Goal: Task Accomplishment & Management: Complete application form

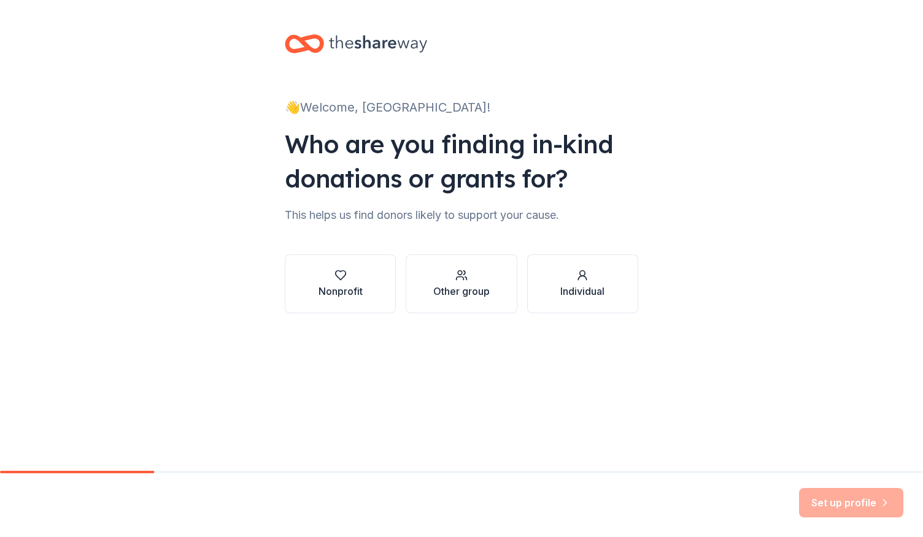
scroll to position [51, 0]
click at [334, 282] on icon "button" at bounding box center [340, 275] width 12 height 12
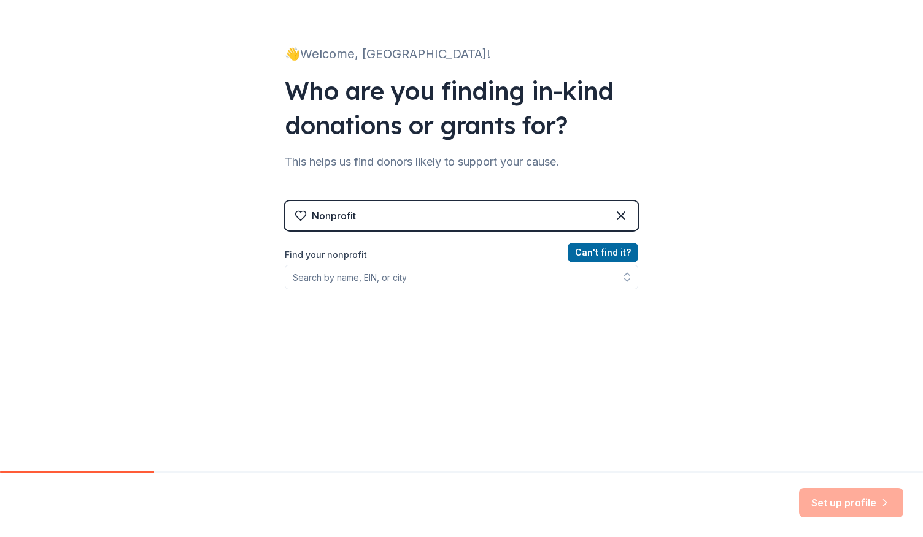
scroll to position [162, 0]
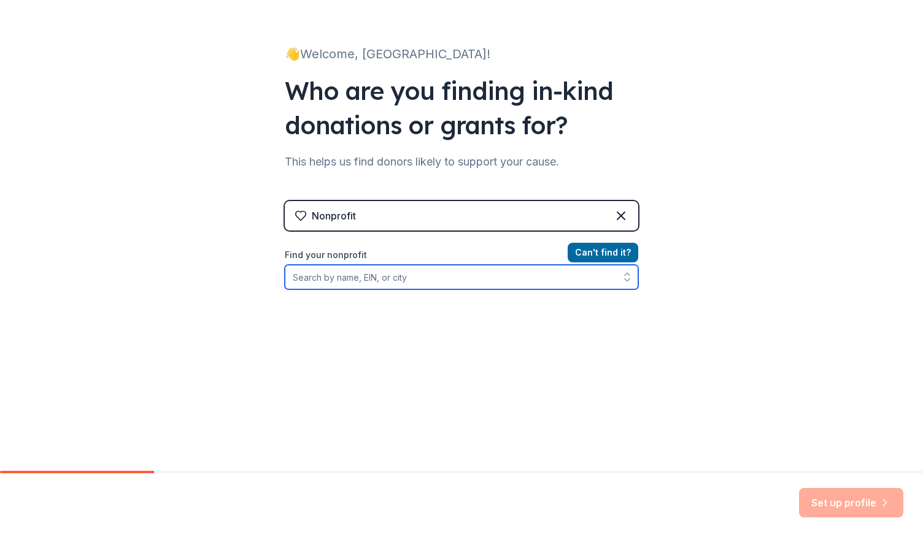
click at [342, 277] on input "Find your nonprofit" at bounding box center [461, 277] width 353 height 25
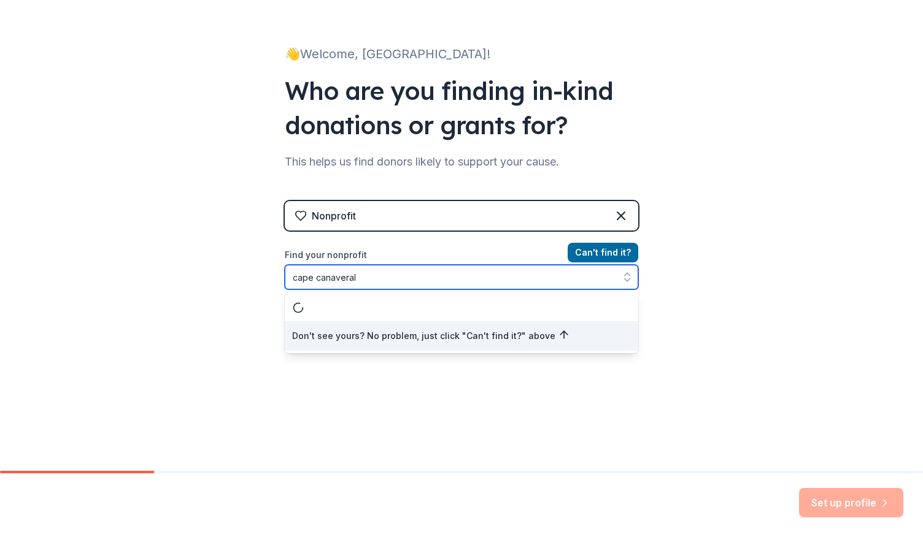
type input "cape canaveral"
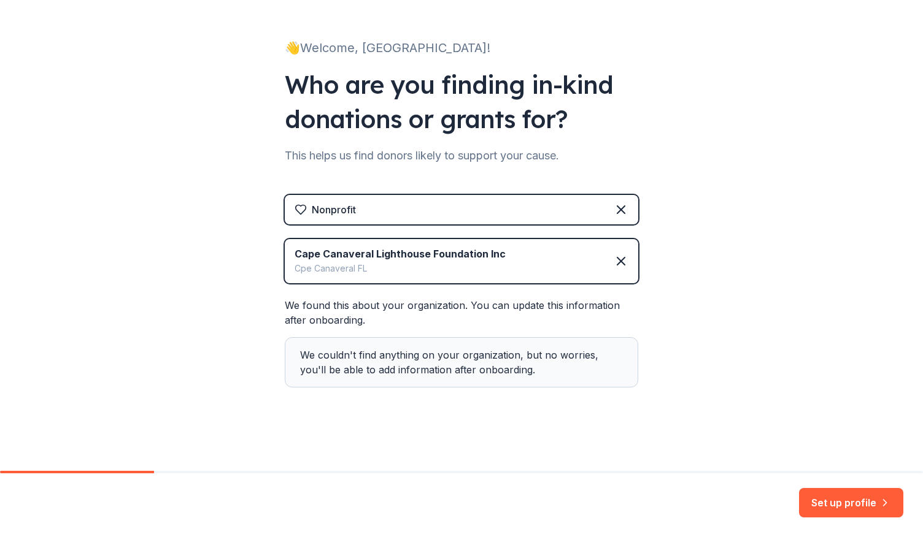
scroll to position [272, 0]
click at [812, 489] on button "Set up profile" at bounding box center [851, 502] width 104 height 29
click at [807, 492] on div "Set up profile" at bounding box center [851, 502] width 104 height 29
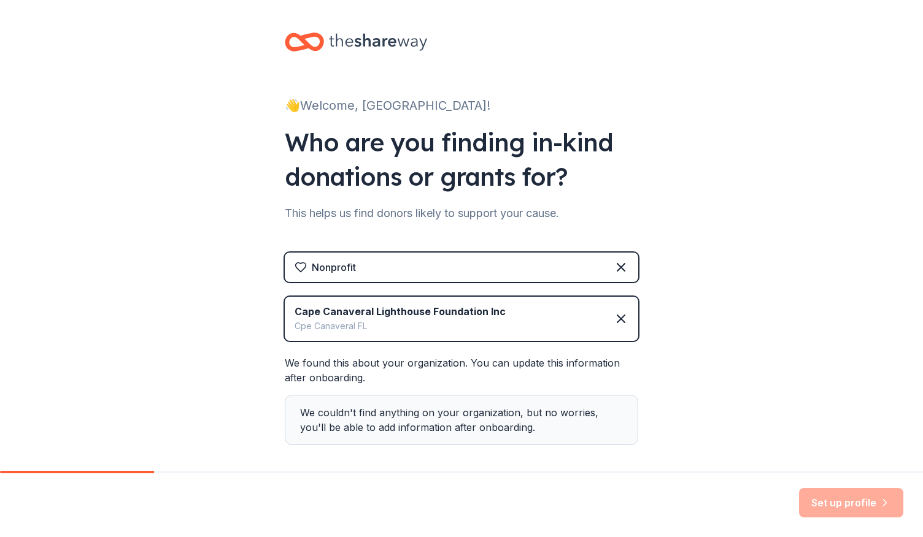
scroll to position [0, 0]
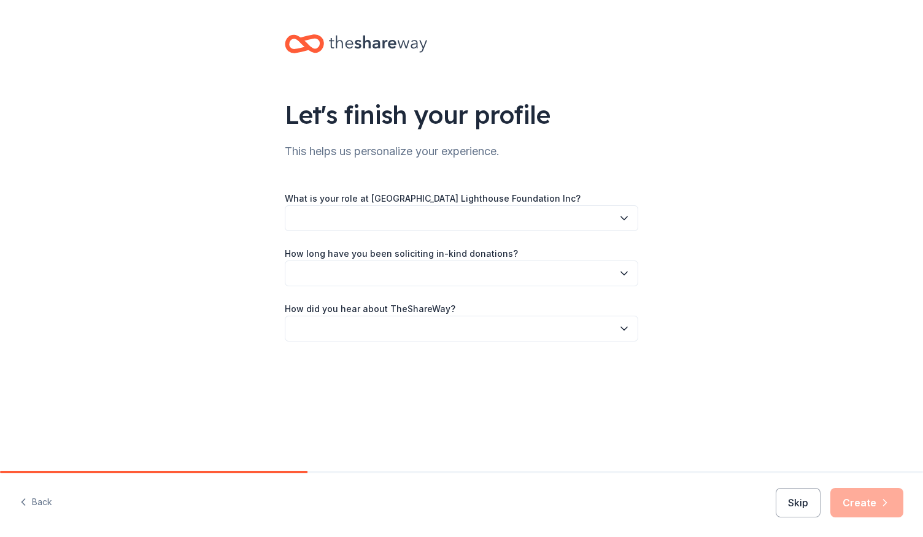
scroll to position [81, 0]
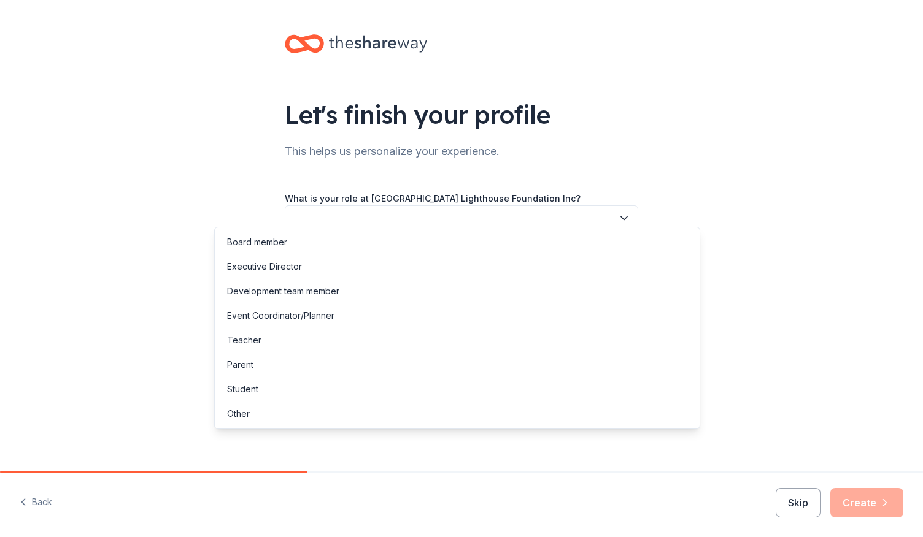
click at [627, 217] on icon "button" at bounding box center [624, 218] width 6 height 3
click at [287, 248] on div "Board member" at bounding box center [257, 242] width 60 height 15
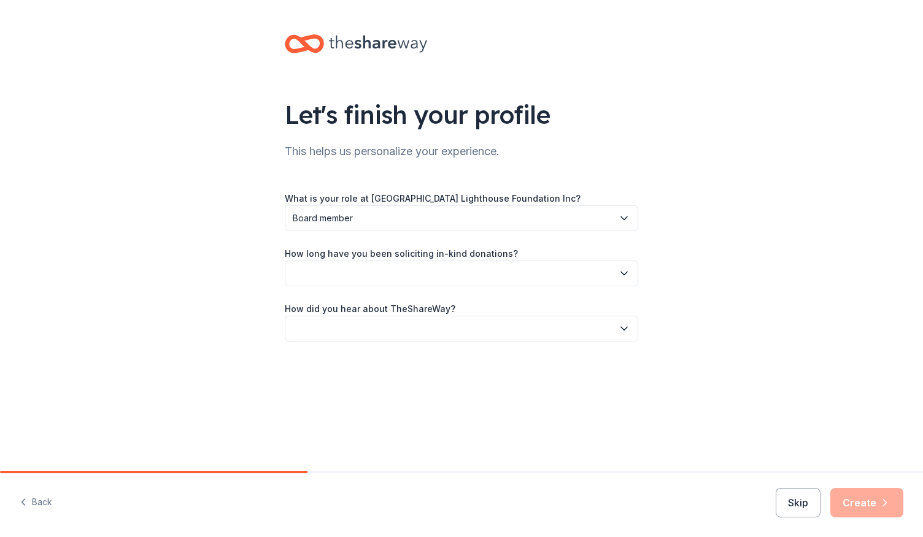
click at [630, 280] on icon "button" at bounding box center [624, 273] width 12 height 12
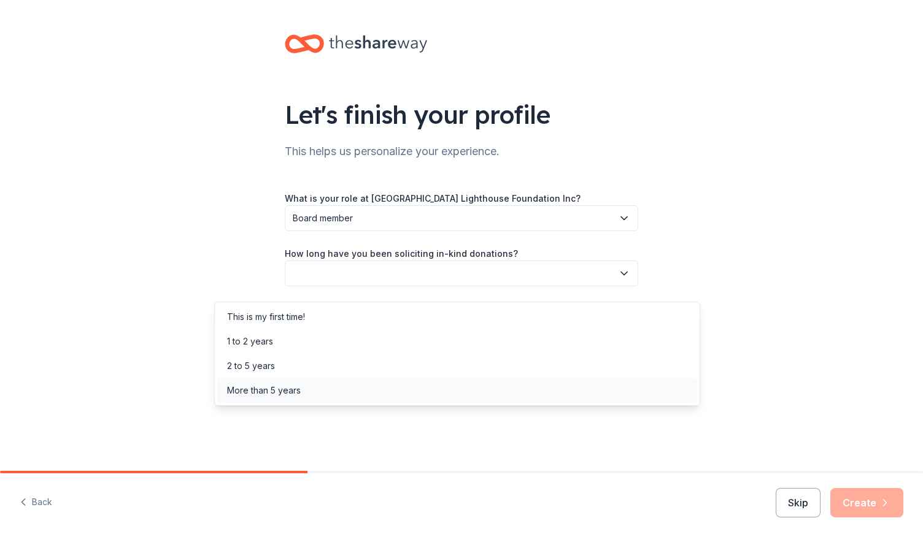
click at [301, 398] on div "More than 5 years" at bounding box center [264, 390] width 74 height 15
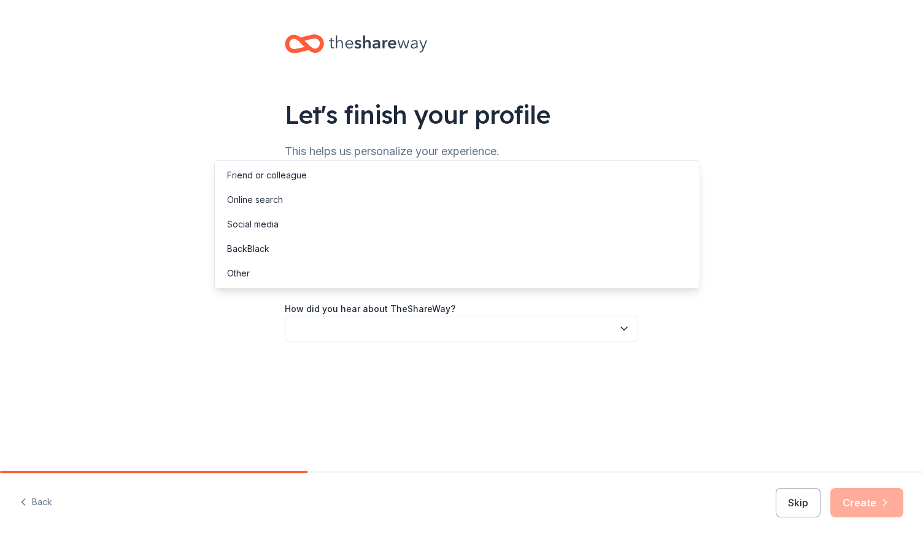
click at [630, 335] on icon "button" at bounding box center [624, 329] width 12 height 12
click at [279, 232] on div "Social media" at bounding box center [253, 224] width 52 height 15
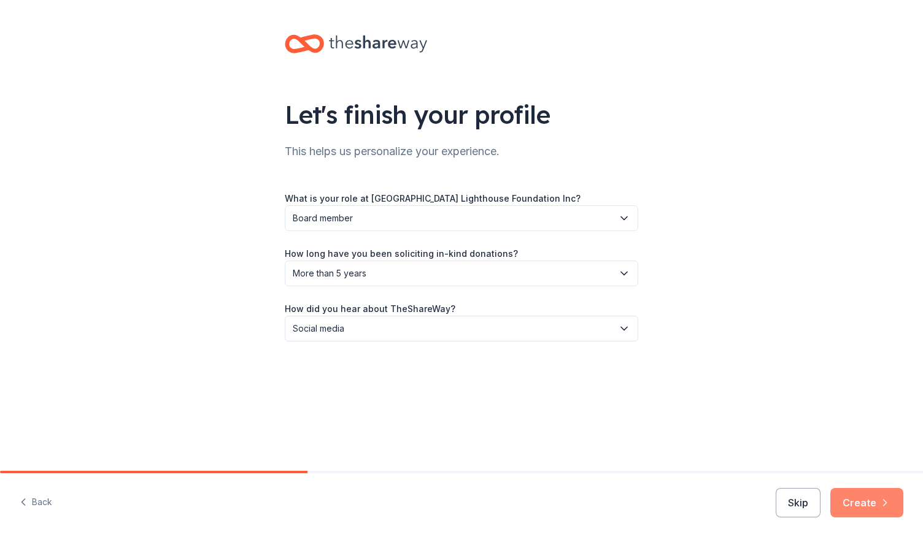
click at [838, 488] on button "Create" at bounding box center [866, 502] width 73 height 29
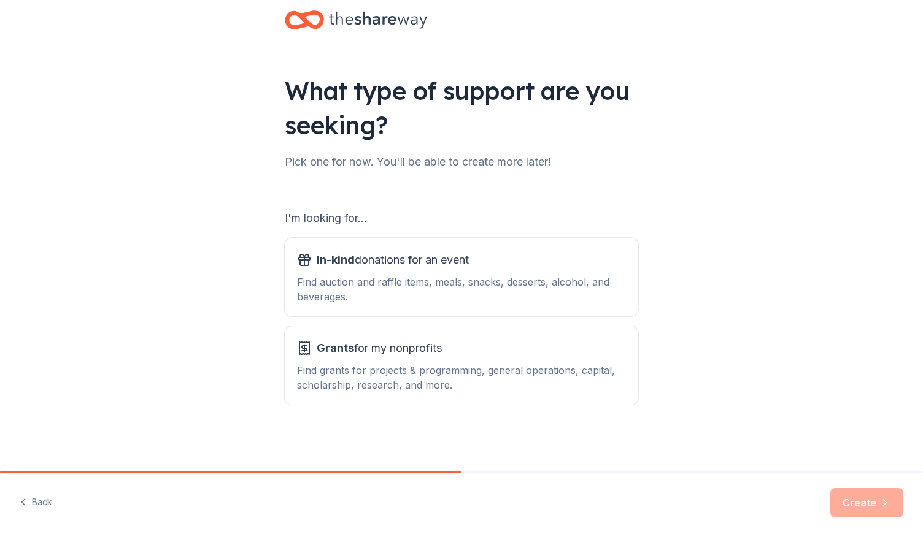
scroll to position [223, 0]
click at [372, 250] on div "In-kind donations for an event Find auction and raffle items, meals, snacks, de…" at bounding box center [461, 277] width 329 height 54
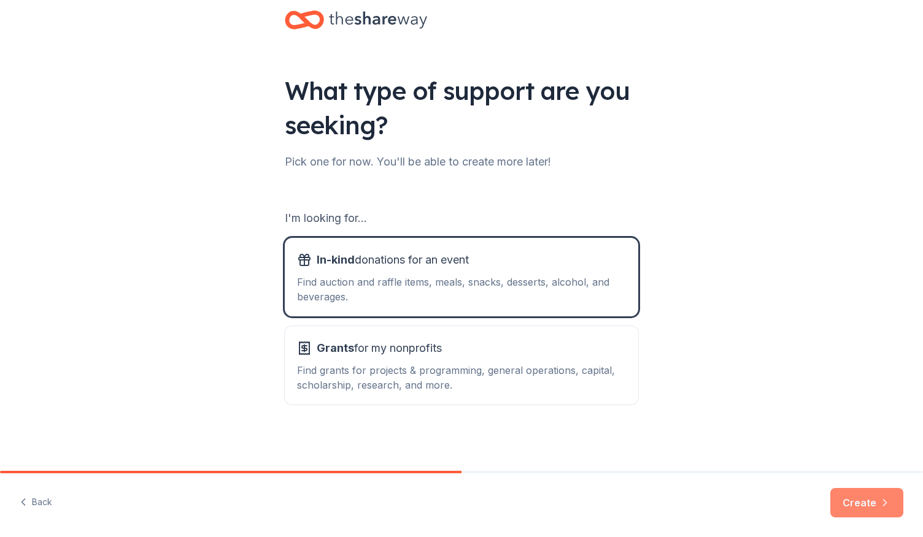
click at [840, 488] on button "Create" at bounding box center [866, 502] width 73 height 29
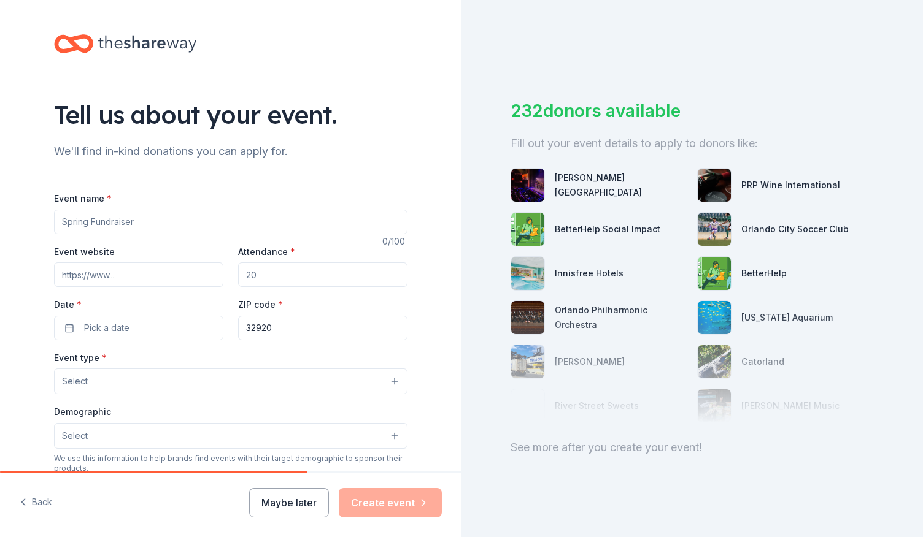
click at [144, 234] on input "Event name *" at bounding box center [230, 222] width 353 height 25
type input "Race to Reclaim History"
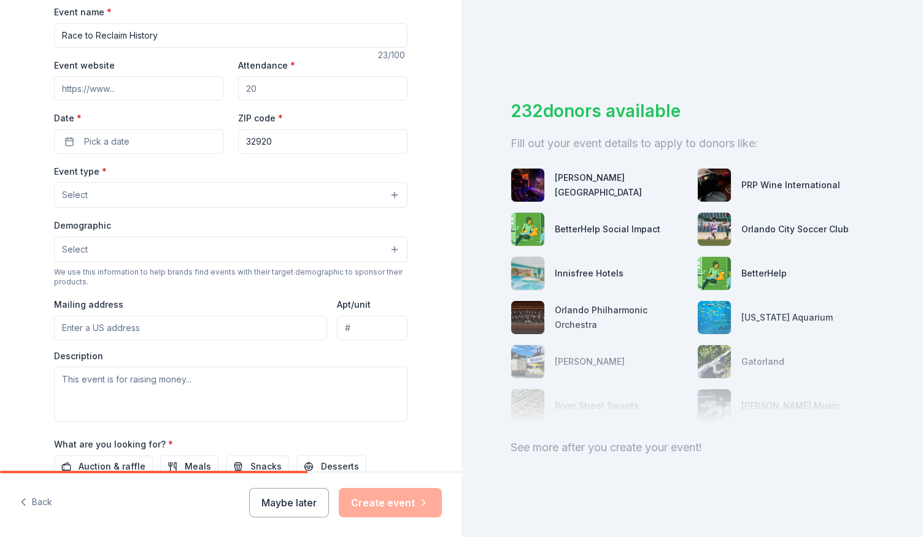
scroll to position [194, 0]
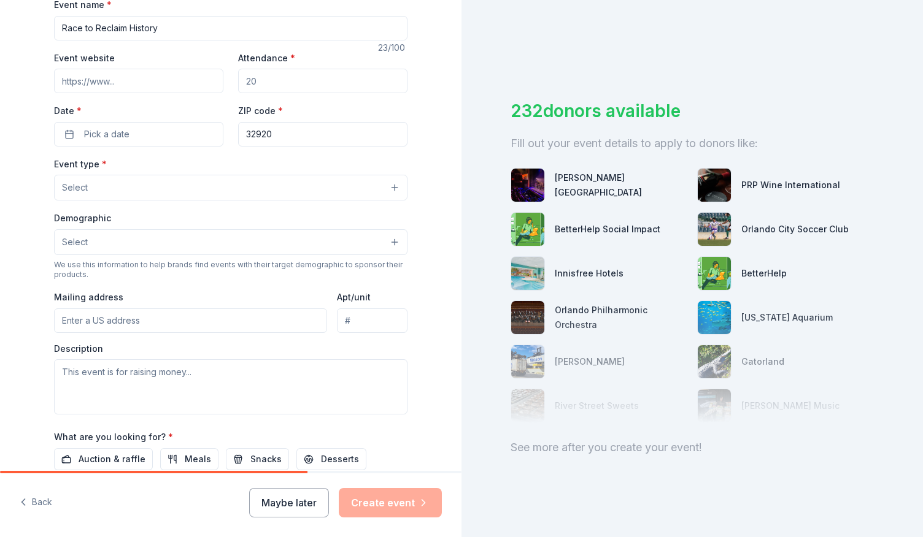
click at [131, 93] on input "Event website" at bounding box center [138, 81] width 169 height 25
paste input "https://www.zeffy.com/en-US/ticketing/2025-cclf-fundraiser-at-the-american-musc…"
type input "https://www.zeffy.com/en-US/ticketing/2025-cclf-fundraiser-at-the-american-musc…"
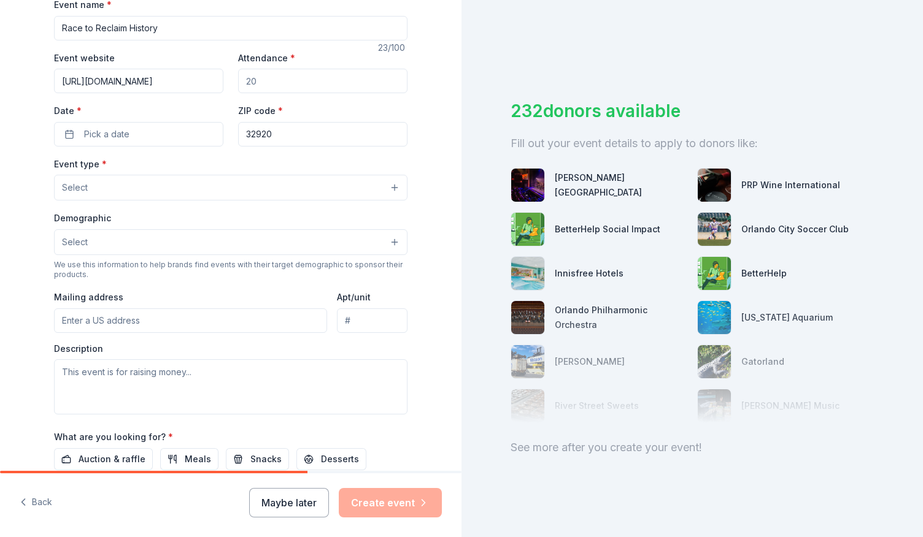
click at [292, 93] on input "Attendance *" at bounding box center [322, 81] width 169 height 25
type input "300"
click at [140, 147] on button "Pick a date" at bounding box center [138, 134] width 169 height 25
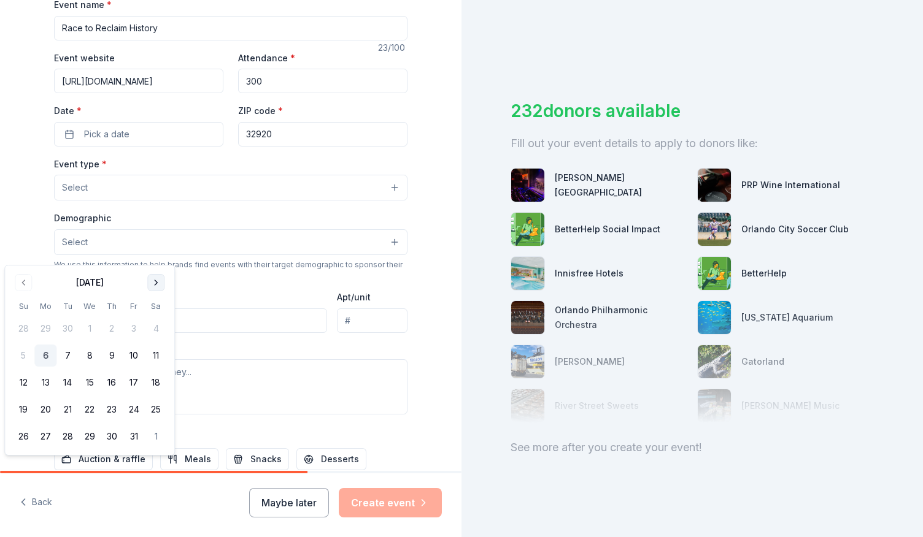
click at [164, 282] on button "Go to next month" at bounding box center [155, 282] width 17 height 17
click at [167, 448] on button "29" at bounding box center [156, 437] width 22 height 22
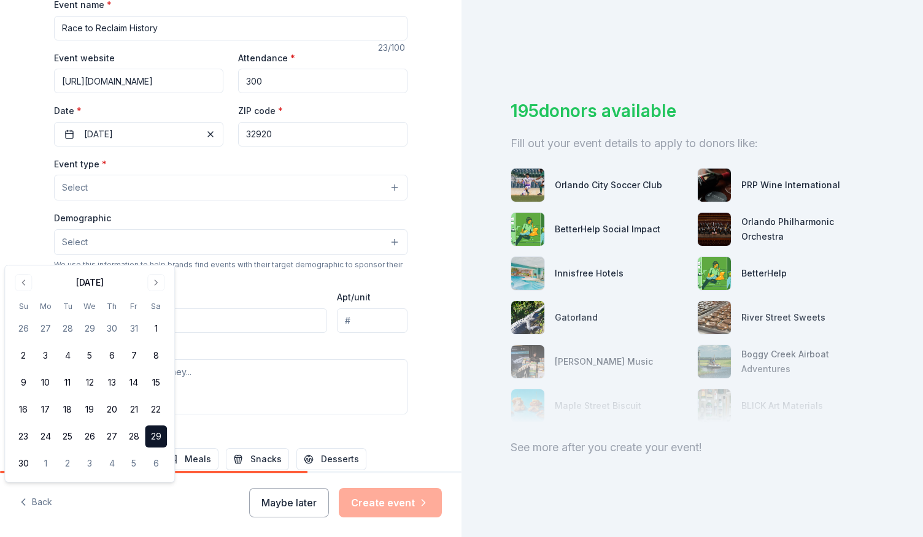
click at [312, 147] on input "32920" at bounding box center [322, 134] width 169 height 25
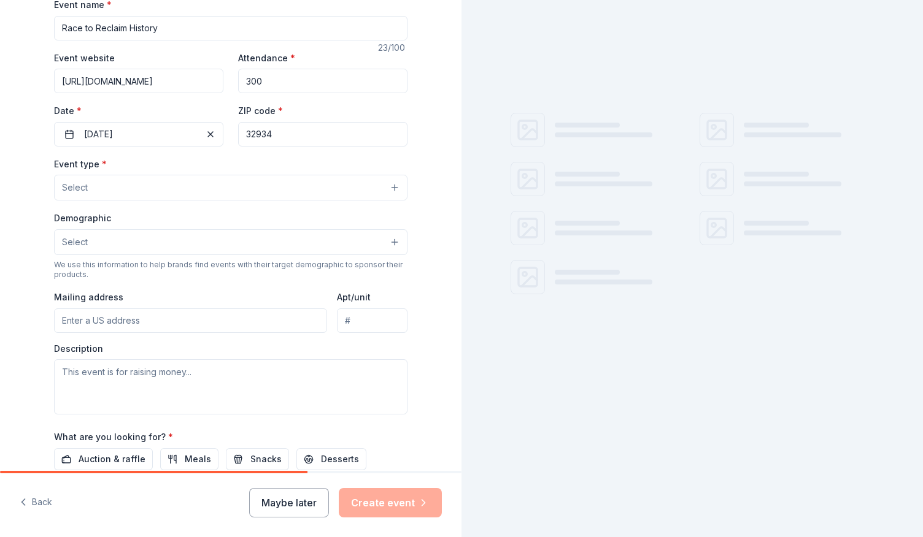
type input "32934"
click at [158, 201] on button "Select" at bounding box center [230, 188] width 353 height 26
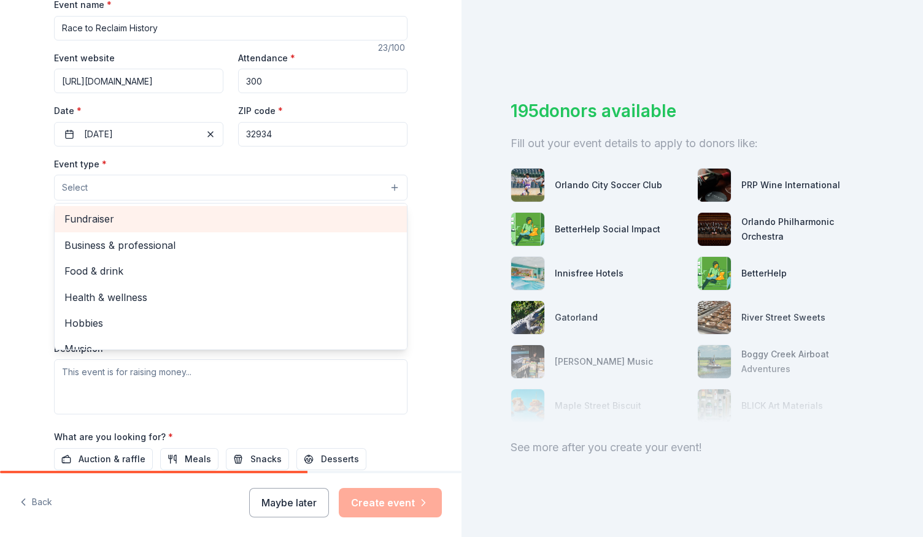
click at [84, 227] on span "Fundraiser" at bounding box center [230, 219] width 333 height 16
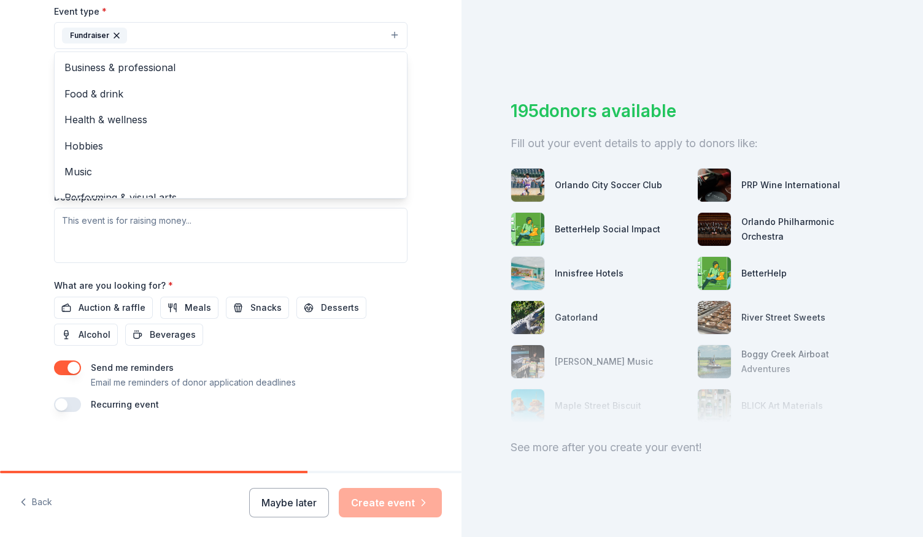
scroll to position [431, 0]
click at [427, 288] on div "Tell us about your event. We'll find in-kind donations you can apply for. Event…" at bounding box center [230, 62] width 393 height 818
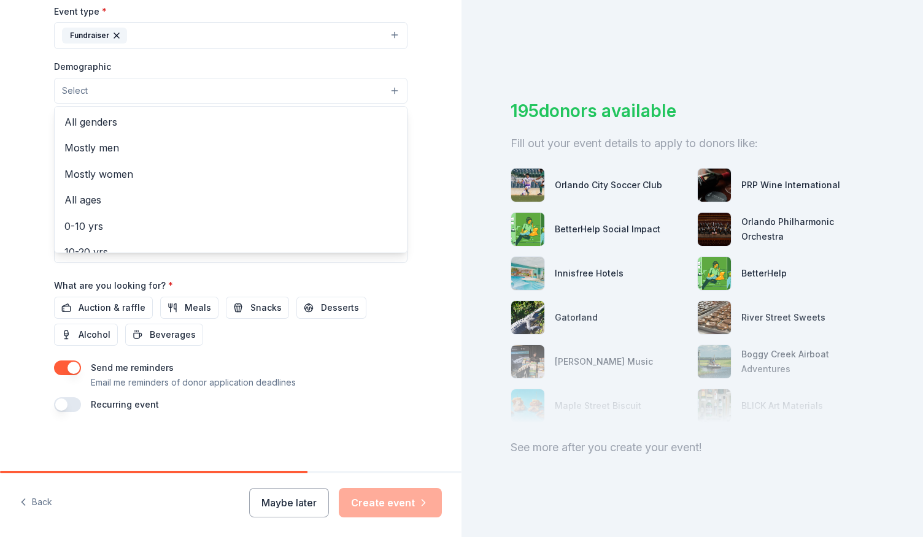
click at [407, 104] on button "Select" at bounding box center [230, 91] width 353 height 26
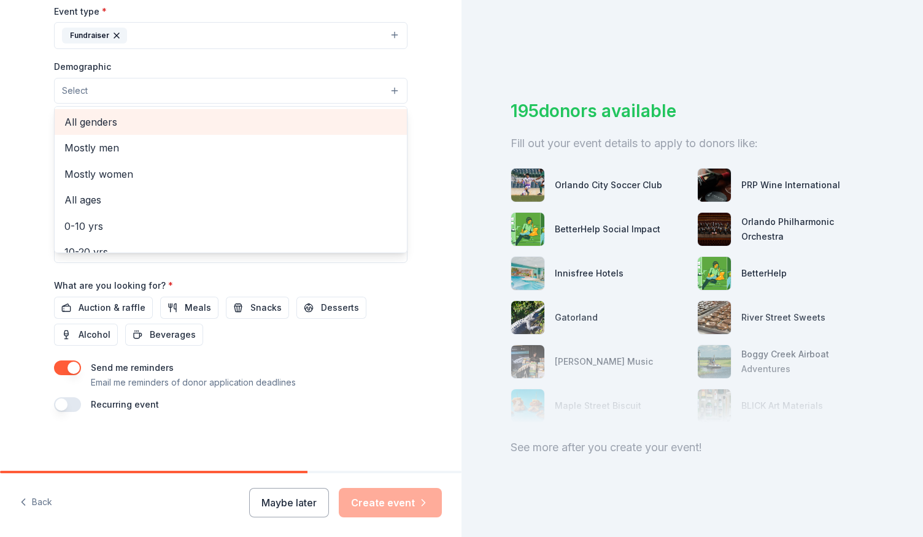
click at [99, 130] on span "All genders" at bounding box center [230, 122] width 333 height 16
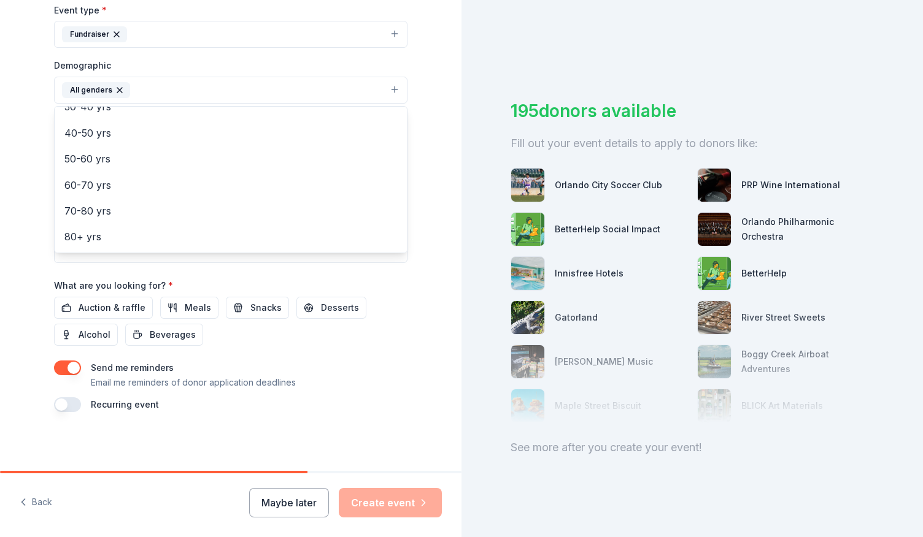
scroll to position [0, 0]
click at [427, 123] on div "Tell us about your event. We'll find in-kind donations you can apply for. Event…" at bounding box center [230, 61] width 393 height 819
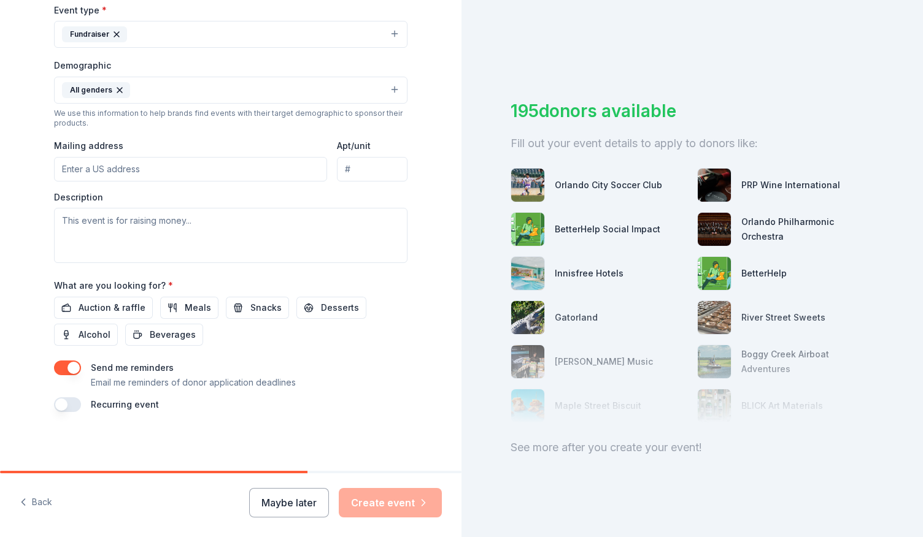
click at [157, 182] on input "Mailing address" at bounding box center [190, 169] width 273 height 25
type input "P.O. Box 1978"
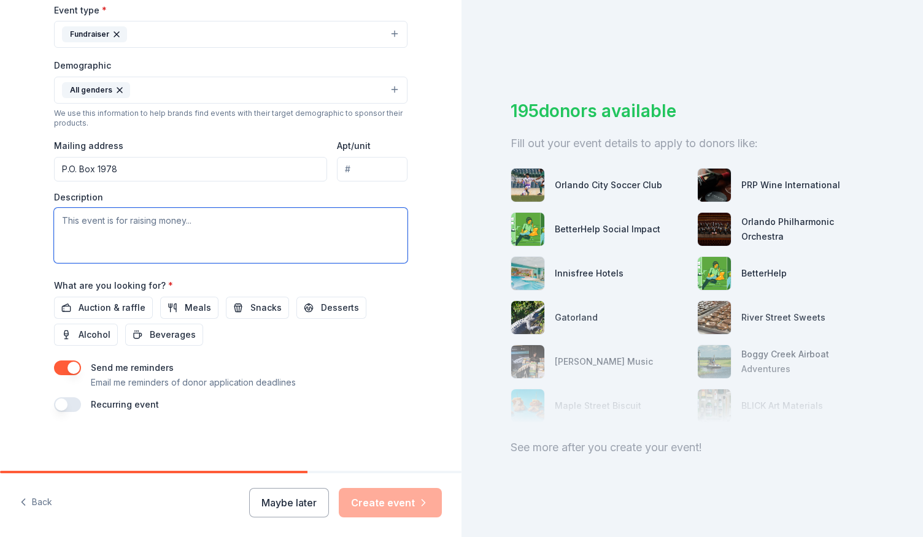
click at [234, 263] on textarea at bounding box center [230, 235] width 353 height 55
paste textarea "The Cape Canaveral Lighthouse Foundation is rebuilding the historic Keepers’ Co…"
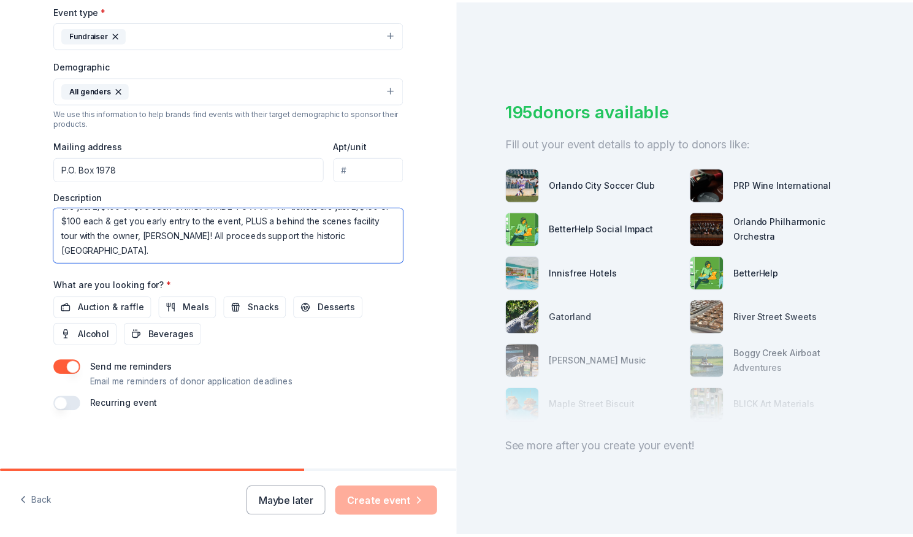
scroll to position [664, 0]
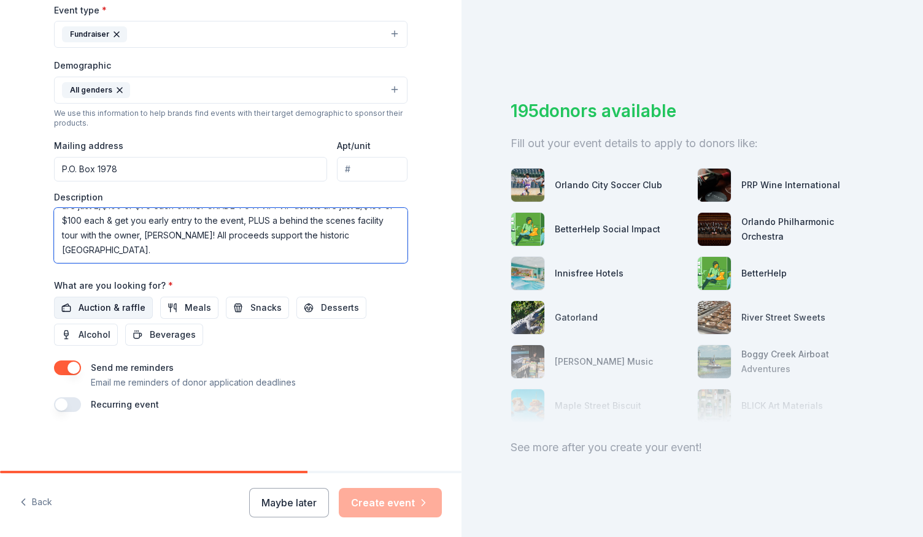
type textarea "The Cape Canaveral Lighthouse Foundation is rebuilding the historic Keepers’ Co…"
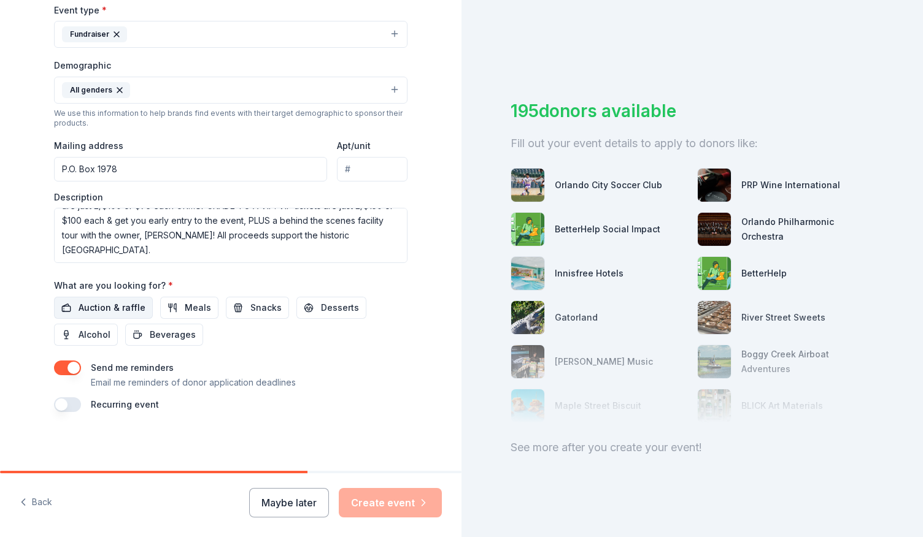
click at [115, 301] on span "Auction & raffle" at bounding box center [112, 308] width 67 height 15
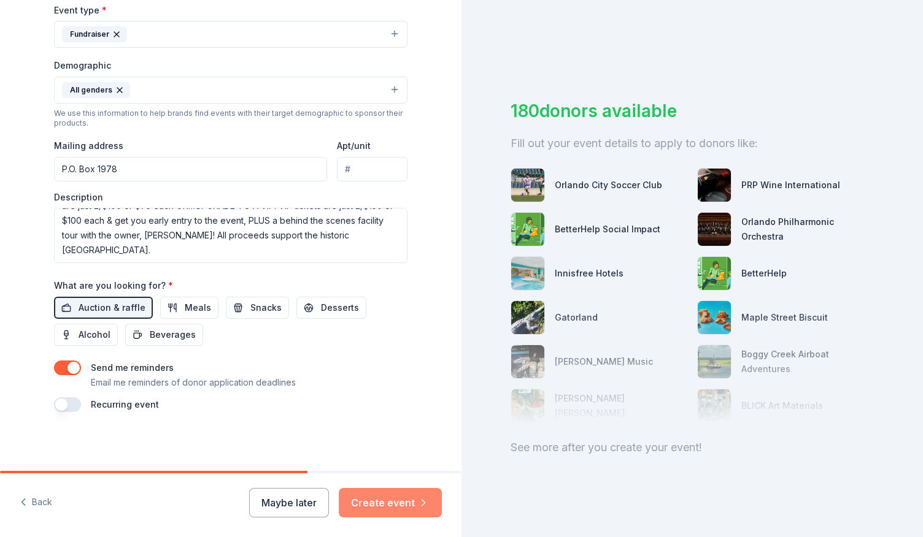
click at [345, 493] on button "Create event" at bounding box center [390, 502] width 103 height 29
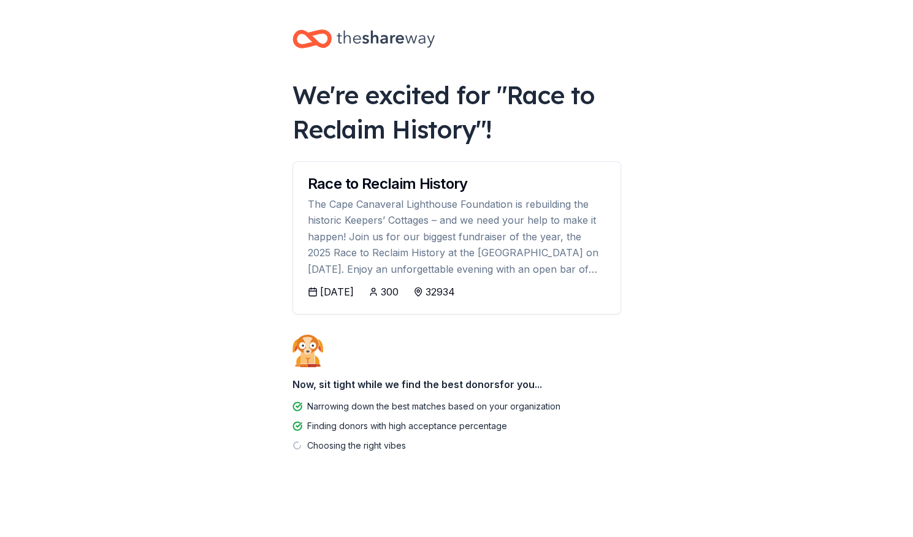
scroll to position [261, 0]
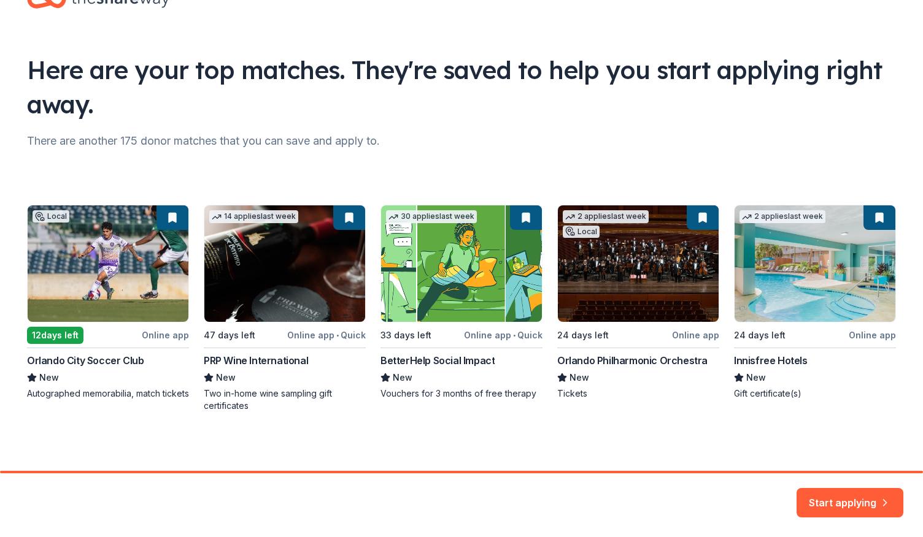
scroll to position [246, 0]
click at [815, 485] on button "Start applying" at bounding box center [849, 499] width 107 height 29
click at [845, 488] on div "Start applying" at bounding box center [849, 502] width 107 height 29
click at [831, 488] on div "Start applying" at bounding box center [849, 502] width 107 height 29
click at [133, 205] on div "Local 12 days left Online app Orlando City Soccer Club New Autographed memorabi…" at bounding box center [461, 308] width 869 height 207
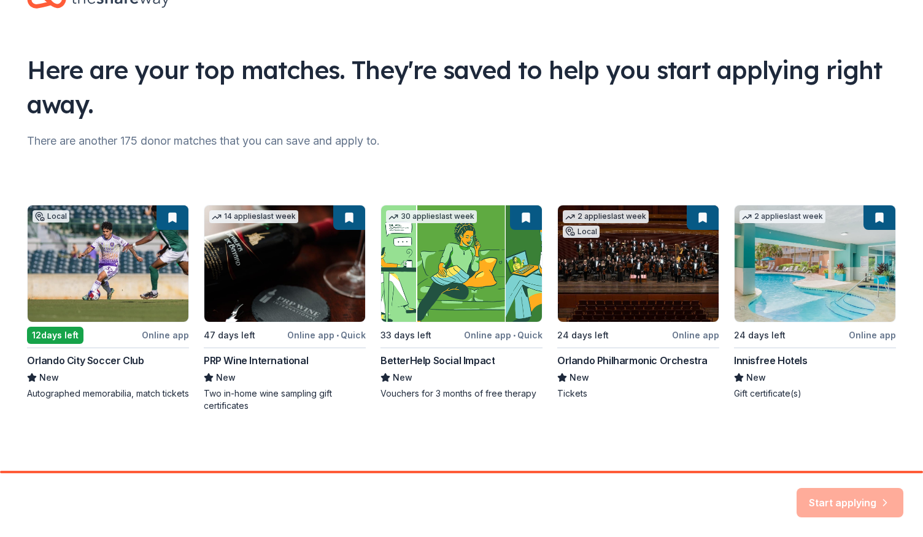
click at [88, 205] on div "Local 12 days left Online app Orlando City Soccer Club New Autographed memorabi…" at bounding box center [461, 308] width 869 height 207
click at [71, 331] on div "Local 12 days left Online app Orlando City Soccer Club New Autographed memorabi…" at bounding box center [461, 308] width 869 height 207
click at [81, 296] on div "Local 12 days left Online app Orlando City Soccer Club New Autographed memorabi…" at bounding box center [461, 308] width 869 height 207
click at [99, 215] on div "Local 12 days left Online app Orlando City Soccer Club New Autographed memorabi…" at bounding box center [461, 308] width 869 height 207
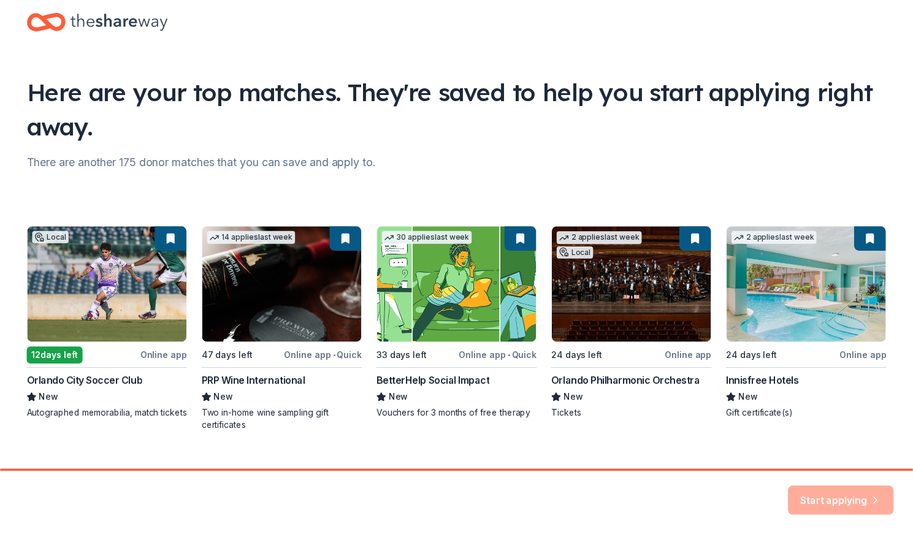
scroll to position [25, 0]
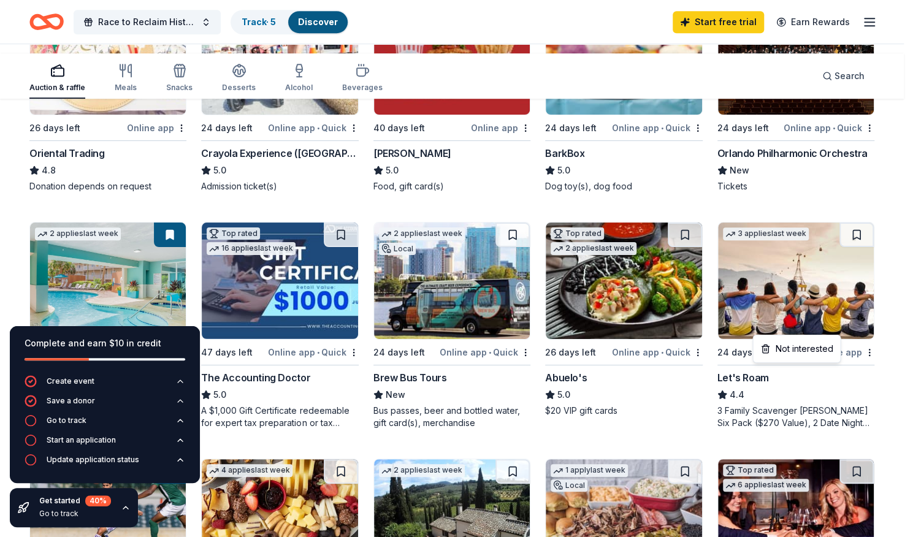
scroll to position [297, 0]
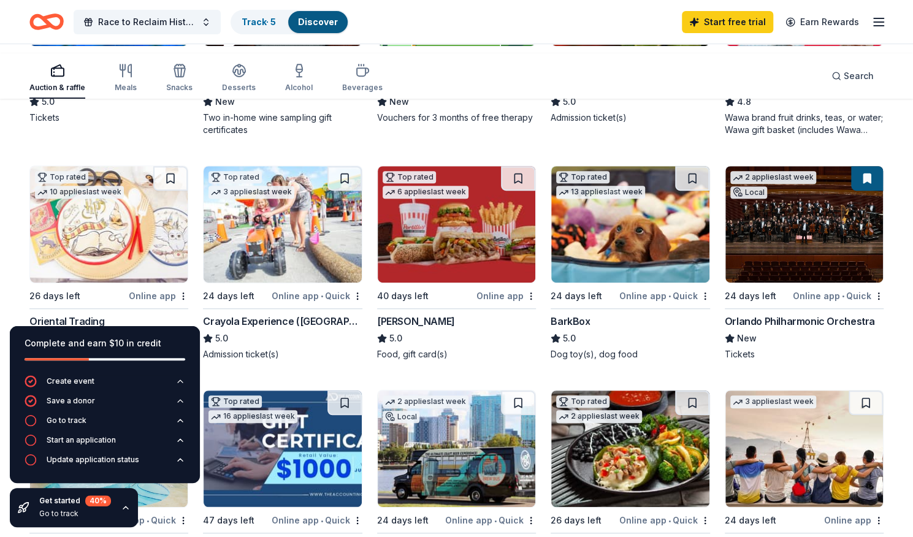
click at [805, 92] on div "Wawa Foundation" at bounding box center [766, 84] width 82 height 15
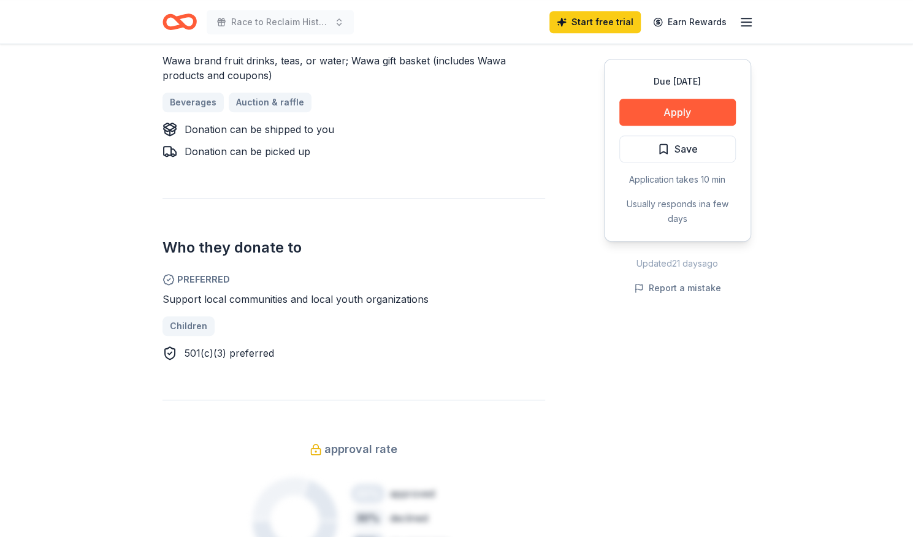
scroll to position [653, 0]
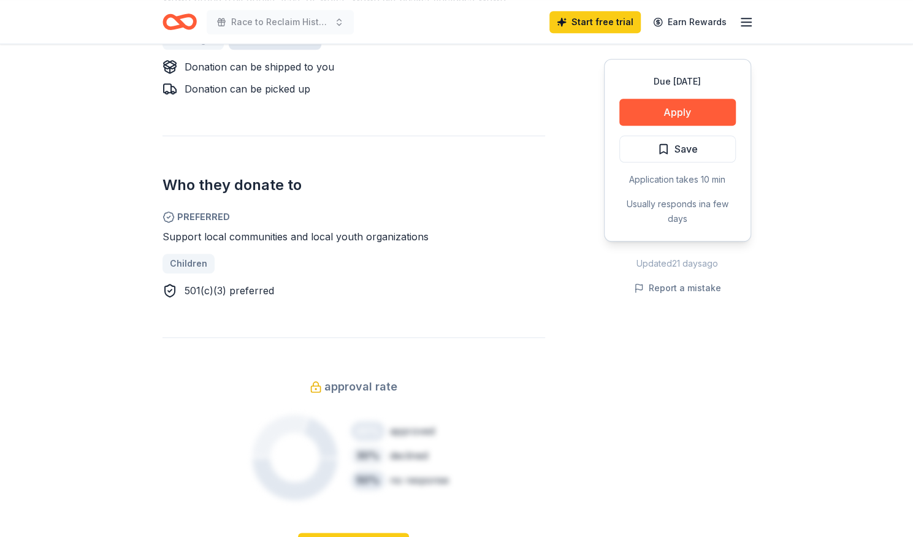
click at [321, 50] on link "Auction & raffle" at bounding box center [275, 40] width 93 height 20
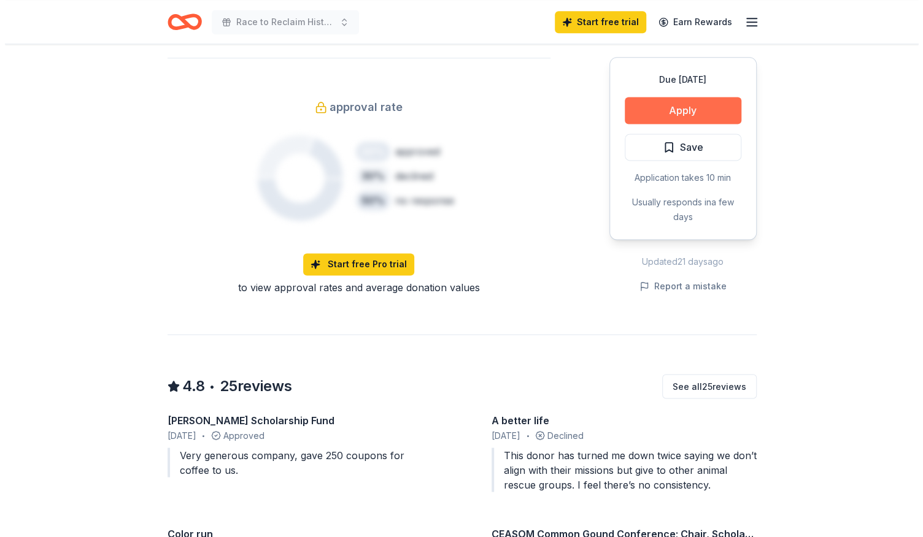
scroll to position [932, 0]
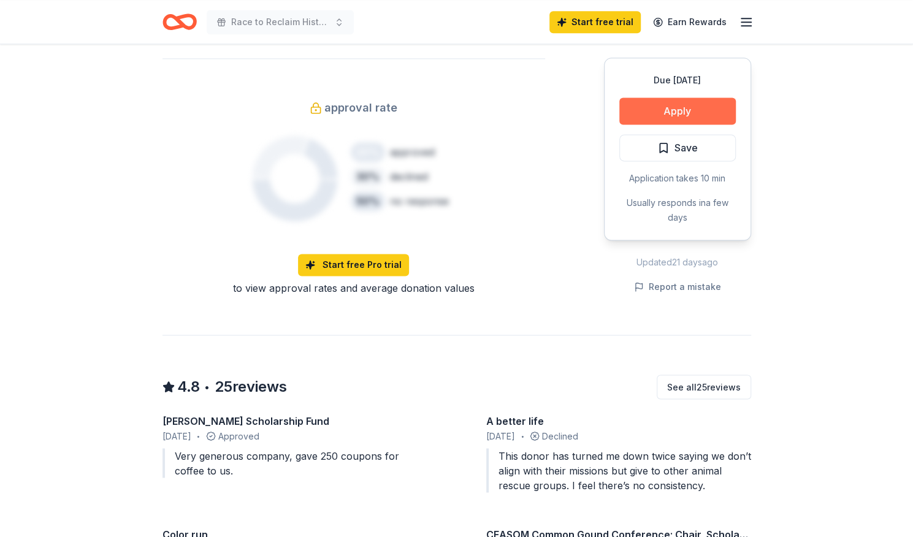
click at [662, 125] on button "Apply" at bounding box center [678, 111] width 117 height 27
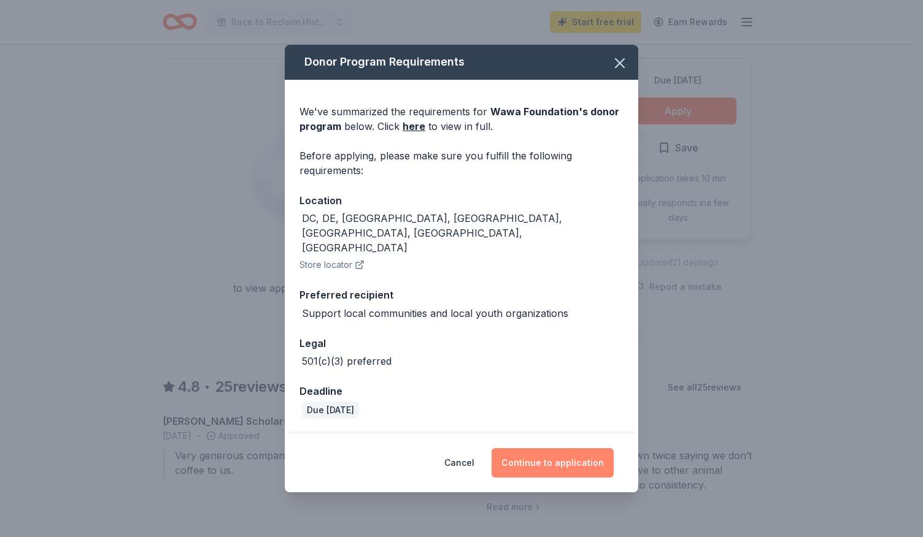
click at [611, 454] on button "Continue to application" at bounding box center [552, 462] width 122 height 29
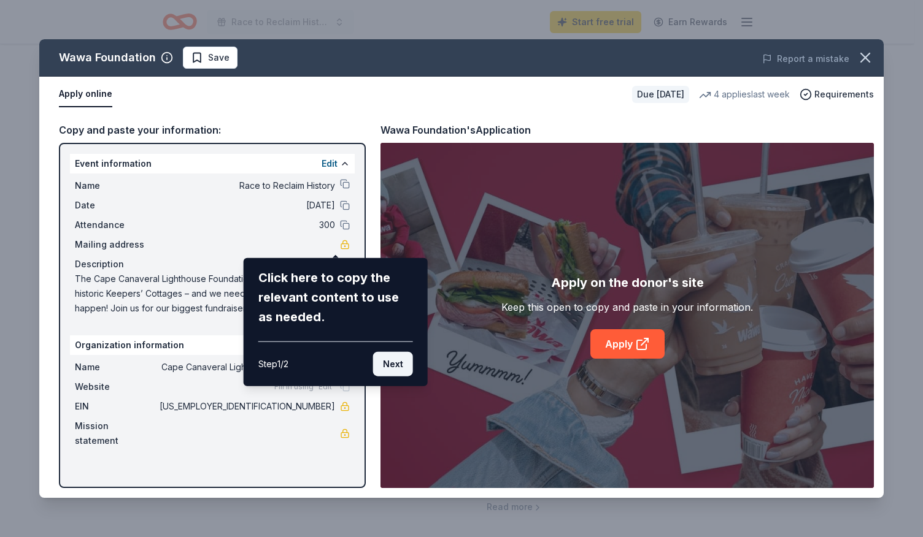
click at [396, 377] on button "Next" at bounding box center [393, 364] width 40 height 25
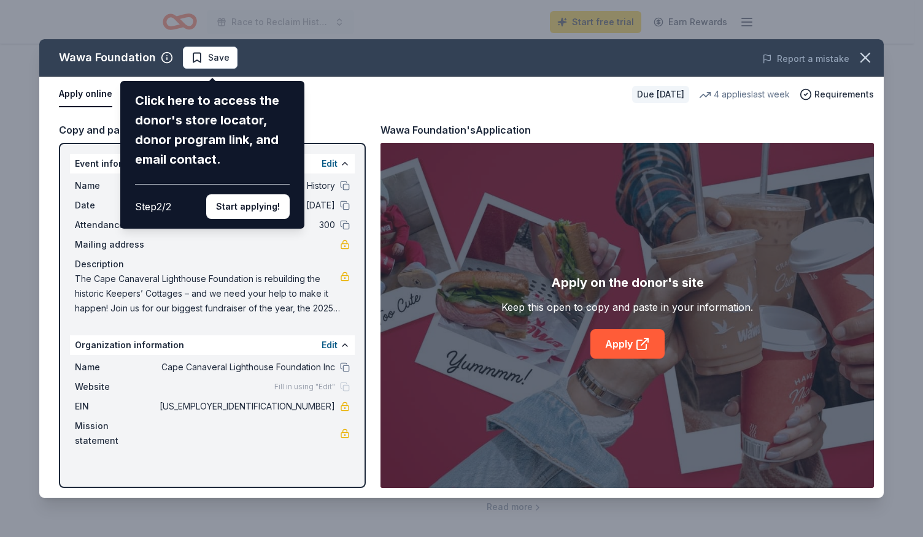
click at [412, 132] on div "Wawa Foundation Click here to access the donor's store locator, donor program l…" at bounding box center [461, 268] width 844 height 459
click at [621, 363] on div "Wawa Foundation Click here to access the donor's store locator, donor program l…" at bounding box center [461, 268] width 844 height 459
click at [402, 158] on div "Wawa Foundation Click here to access the donor's store locator, donor program l…" at bounding box center [461, 268] width 844 height 459
click at [362, 142] on div "Wawa Foundation Click here to access the donor's store locator, donor program l…" at bounding box center [461, 268] width 844 height 459
click at [272, 219] on button "Start applying!" at bounding box center [247, 206] width 83 height 25
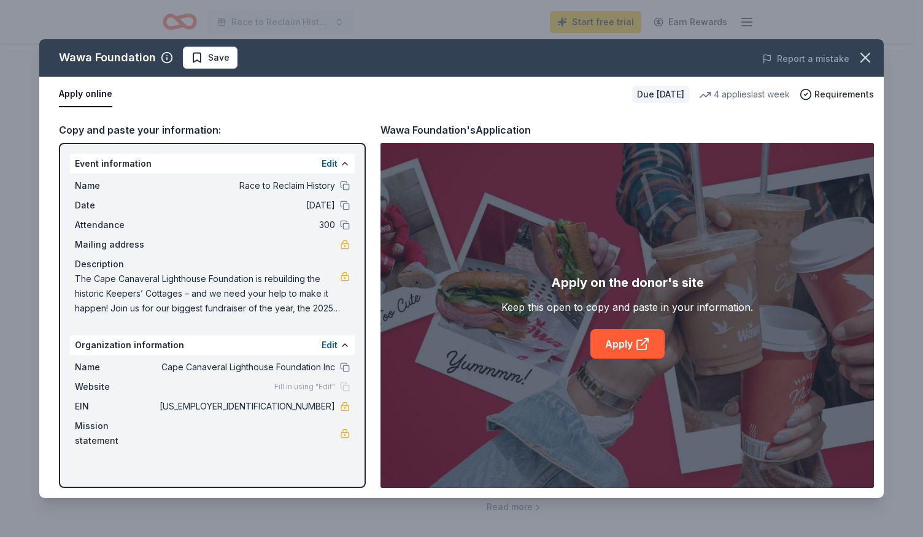
click at [654, 371] on div "Wawa Foundation Save Report a mistake Apply online Due [DATE] 4 applies last we…" at bounding box center [461, 268] width 844 height 459
